Goal: Use online tool/utility: Use online tool/utility

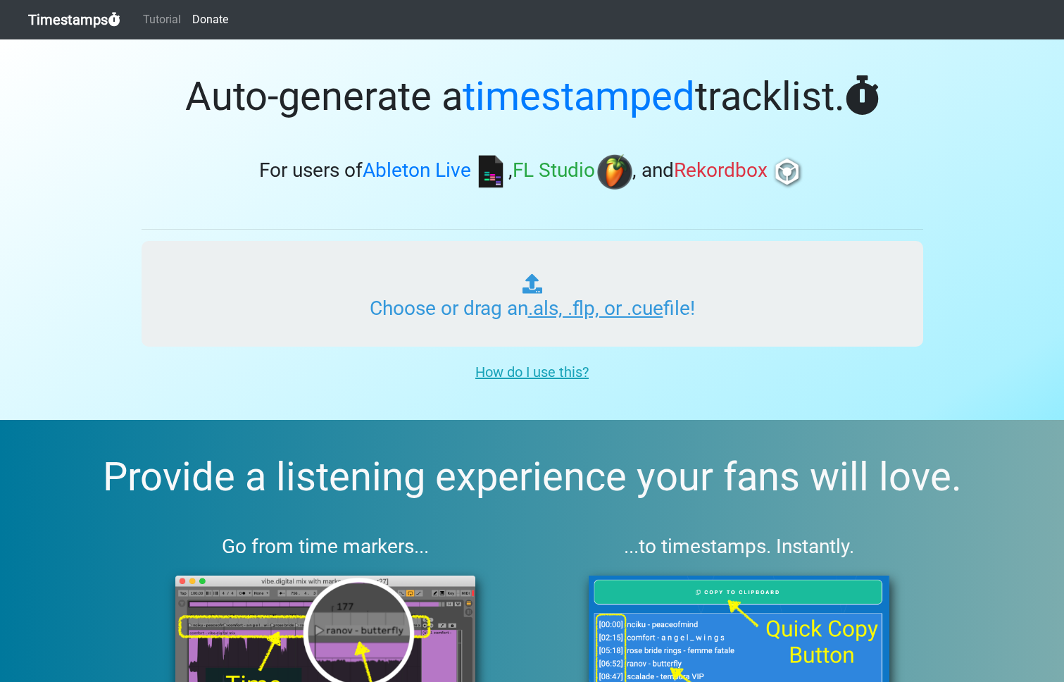
type input "C:\fakepath\GOLDEN ERA RADIO #041.als"
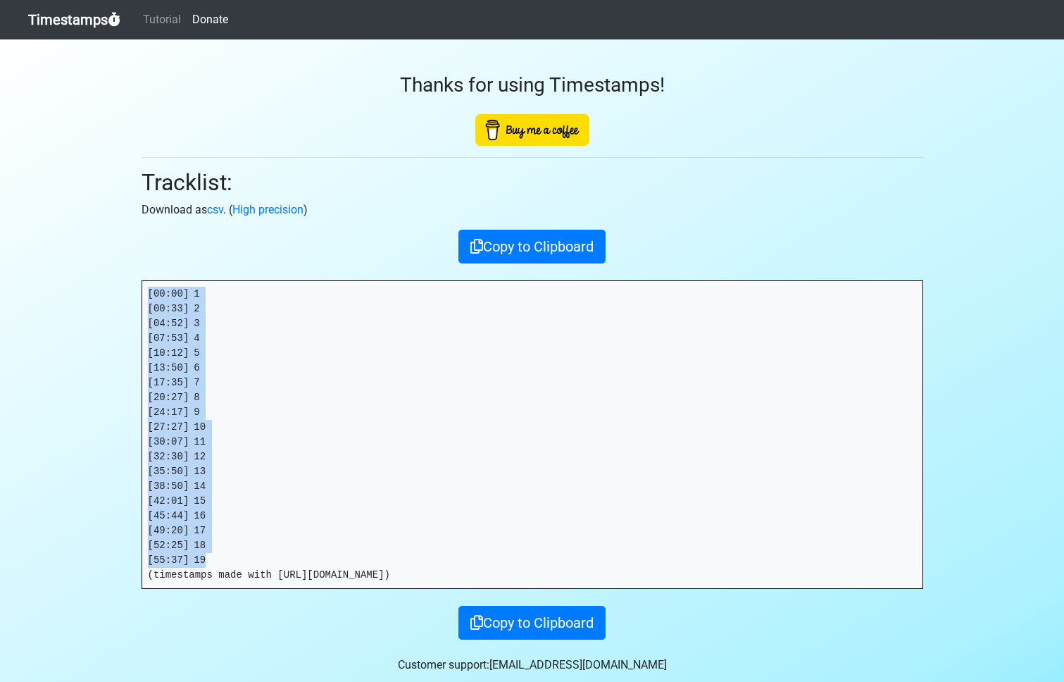
drag, startPoint x: 149, startPoint y: 292, endPoint x: 256, endPoint y: 558, distance: 287.2
click at [258, 558] on pre "[00:00] 1 [00:33] 2 [04:52] 3 [07:53] 4 [10:12] 5 [13:50] 6 [17:35] 7 [20:27] 8…" at bounding box center [532, 434] width 780 height 307
copy pre "[00:00] 1 [00:33] 2 [04:52] 3 [07:53] 4 [10:12] 5 [13:50] 6 [17:35] 7 [20:27] 8…"
